Goal: Navigation & Orientation: Find specific page/section

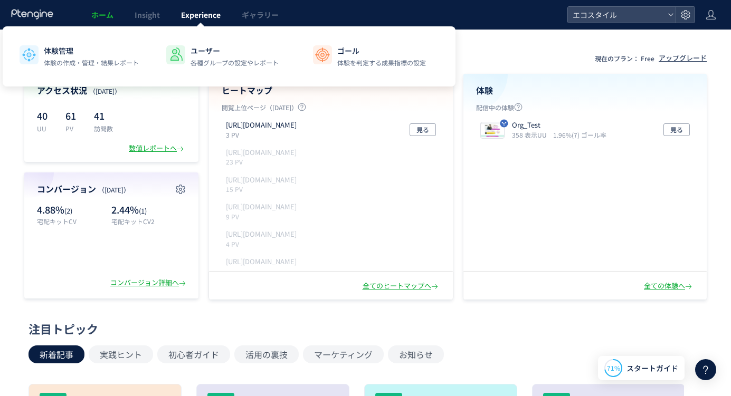
click at [197, 18] on span "Experience" at bounding box center [201, 15] width 40 height 11
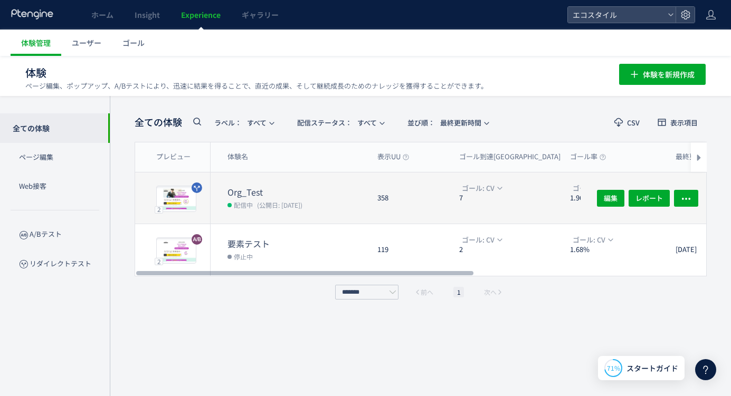
click at [364, 193] on dt "Org_Test" at bounding box center [298, 192] width 141 height 12
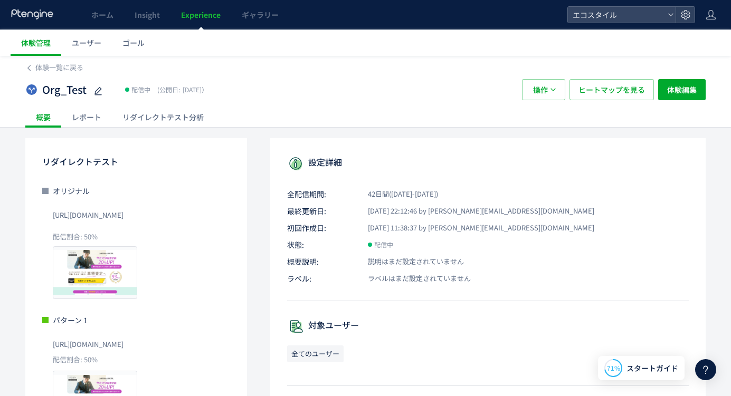
click at [182, 112] on div "リダイレクトテスト分析" at bounding box center [163, 117] width 102 height 21
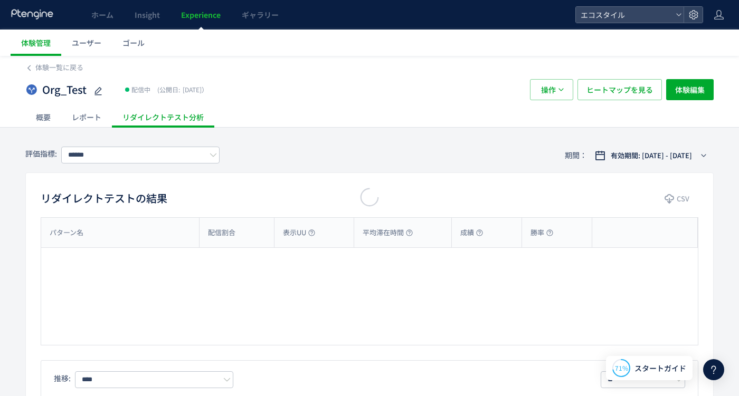
type input "**"
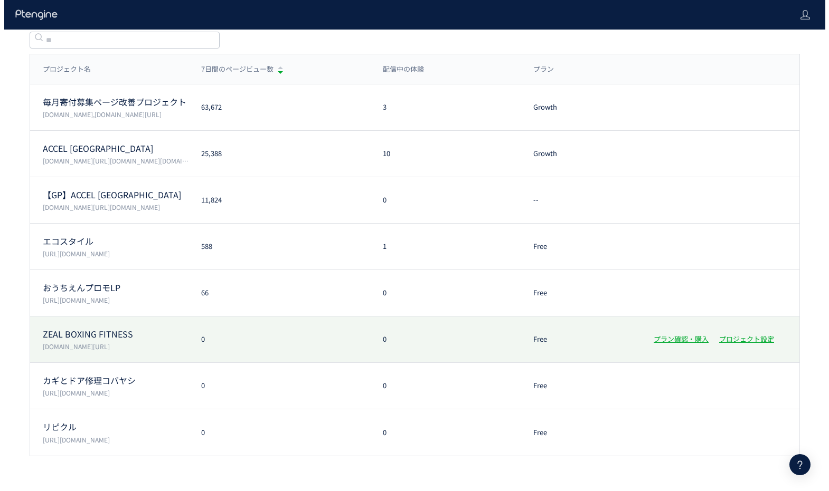
scroll to position [60, 0]
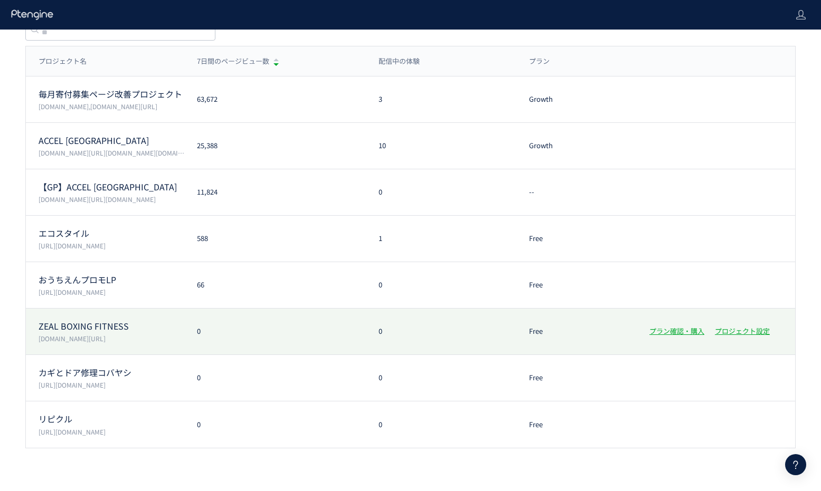
click at [132, 334] on p "[DOMAIN_NAME][URL]" at bounding box center [112, 338] width 146 height 9
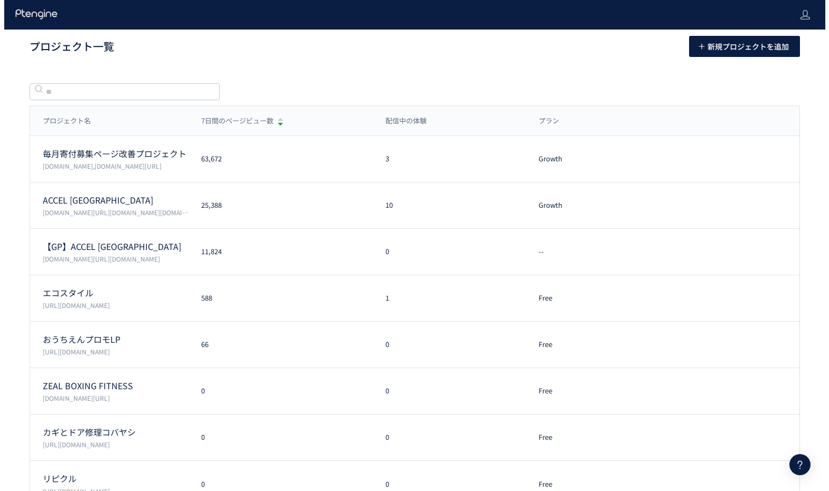
scroll to position [60, 0]
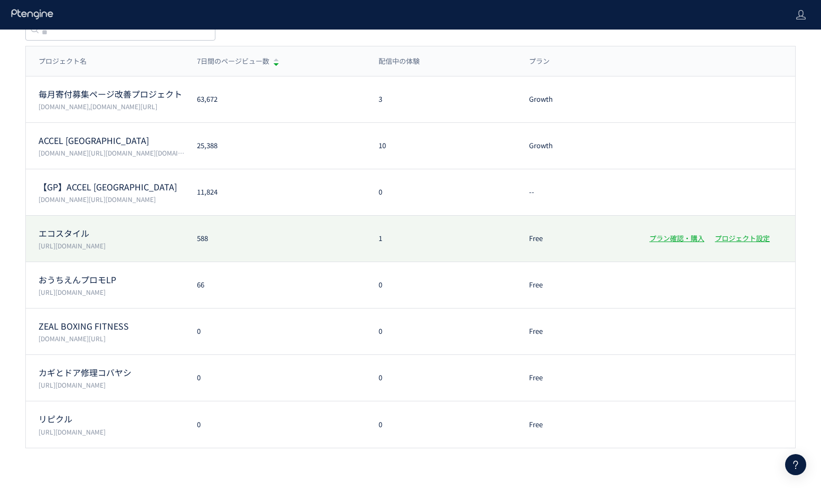
click at [131, 228] on p "エコスタイル" at bounding box center [112, 234] width 146 height 12
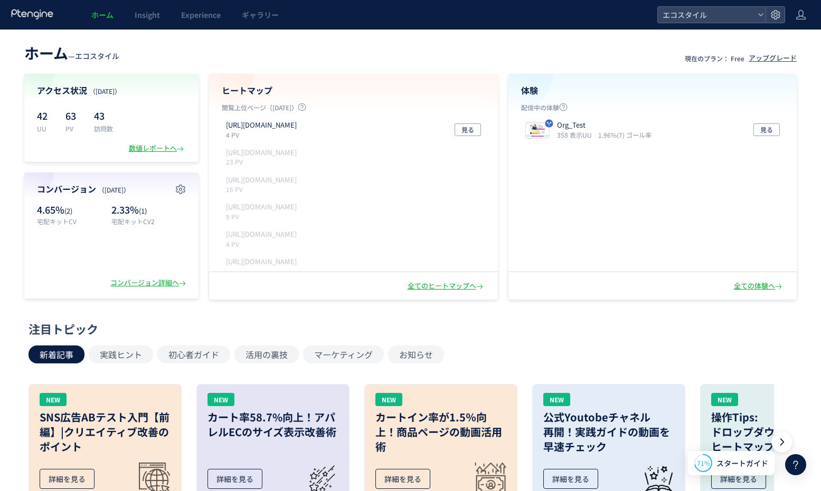
click at [102, 13] on span "ホーム" at bounding box center [102, 15] width 22 height 11
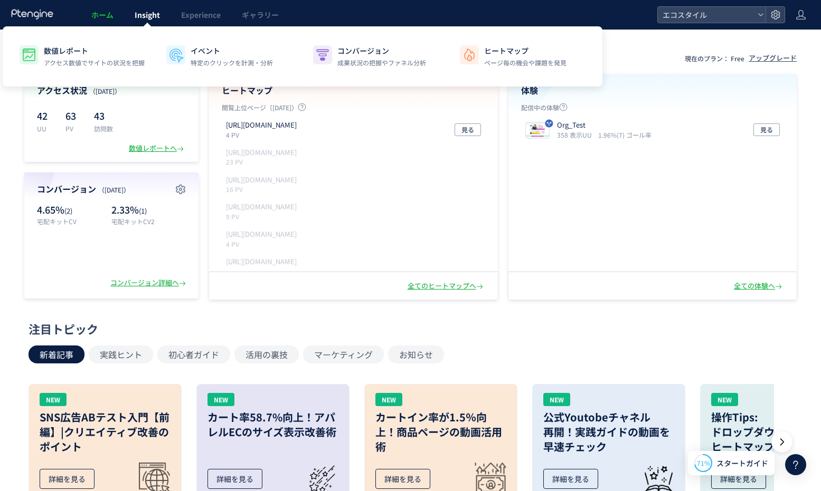
click at [142, 19] on span "Insight" at bounding box center [147, 15] width 25 height 11
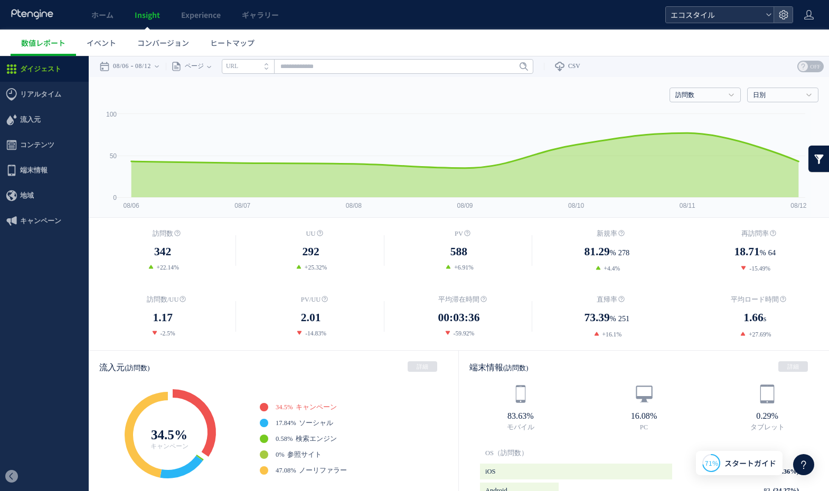
click at [701, 13] on span "エコスタイル" at bounding box center [714, 15] width 94 height 16
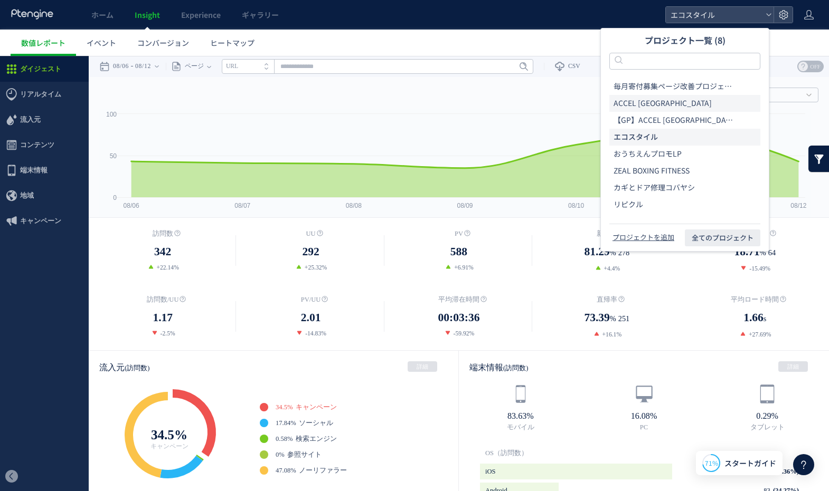
click at [660, 129] on li "ACCEL [GEOGRAPHIC_DATA]" at bounding box center [684, 137] width 151 height 17
